Goal: Check status: Check status

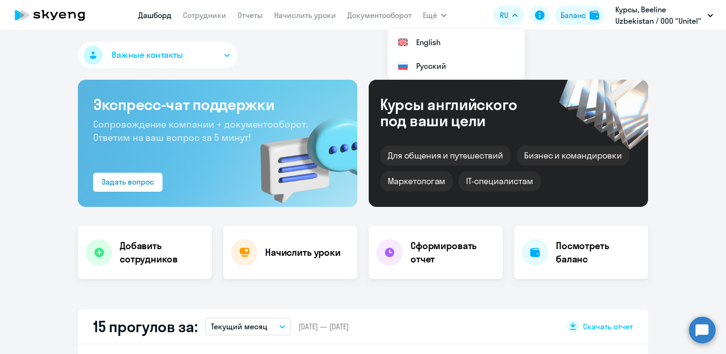
select select "30"
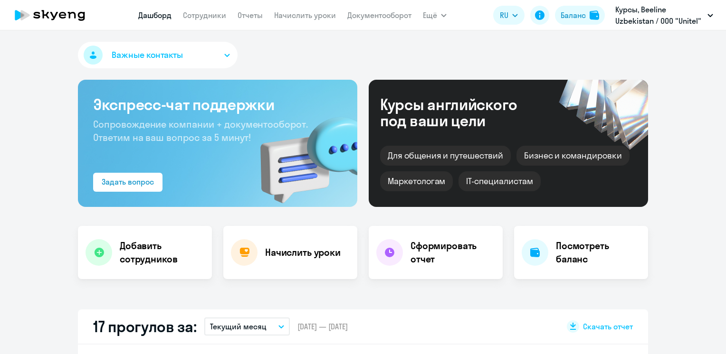
select select "30"
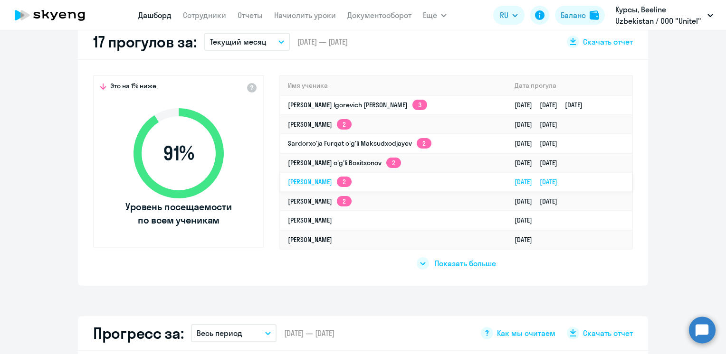
scroll to position [142, 0]
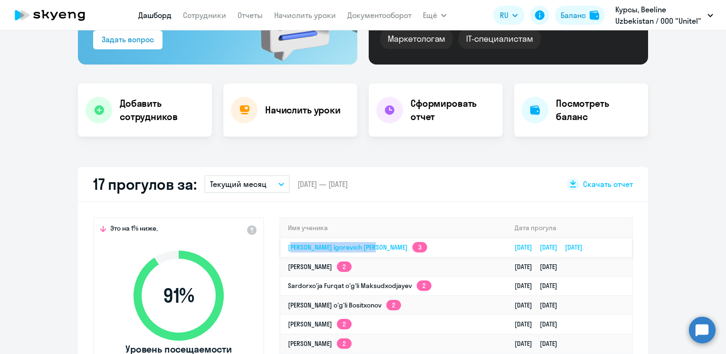
drag, startPoint x: 277, startPoint y: 250, endPoint x: 367, endPoint y: 248, distance: 89.3
click at [367, 248] on td "Anatoliy Igorevich Korotkov 3" at bounding box center [393, 247] width 227 height 19
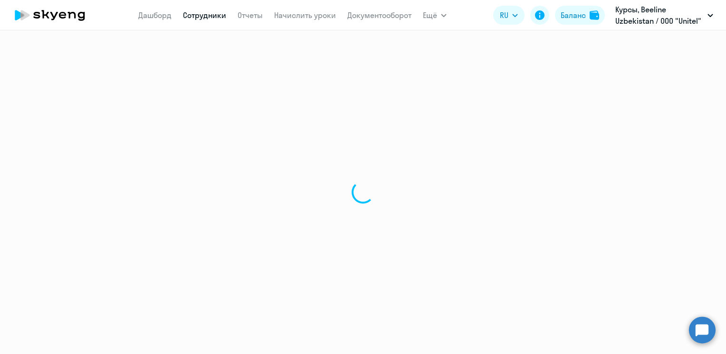
select select "english"
